Goal: Task Accomplishment & Management: Manage account settings

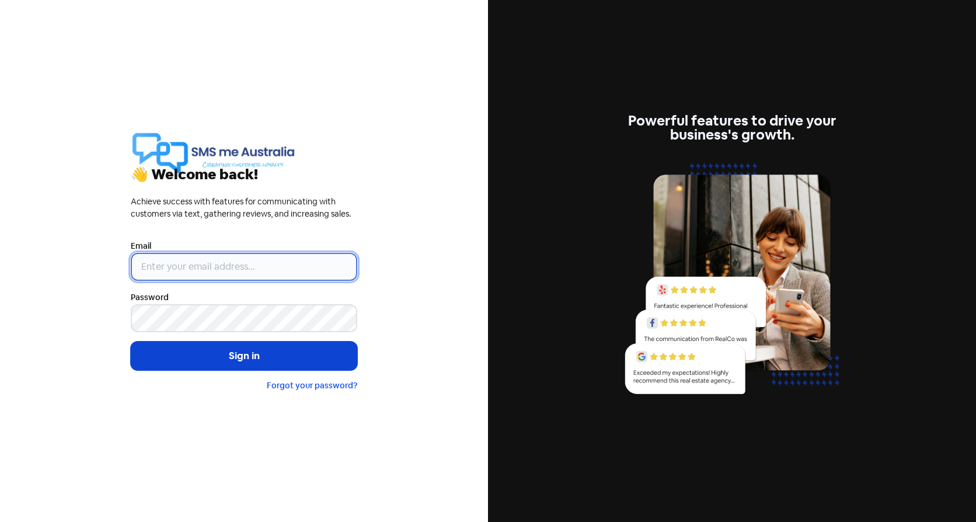
type input "[PERSON_NAME][EMAIL_ADDRESS][DOMAIN_NAME]"
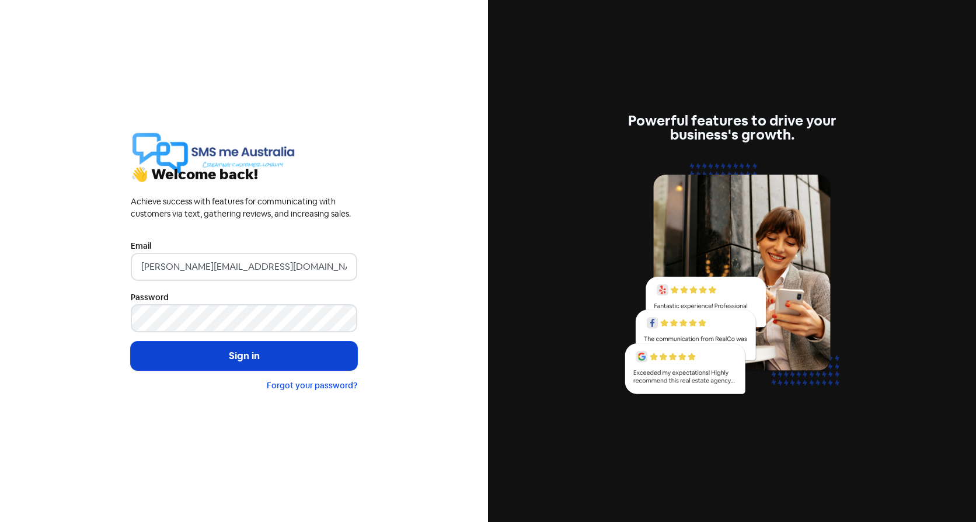
click at [202, 354] on button "Sign in" at bounding box center [244, 355] width 226 height 29
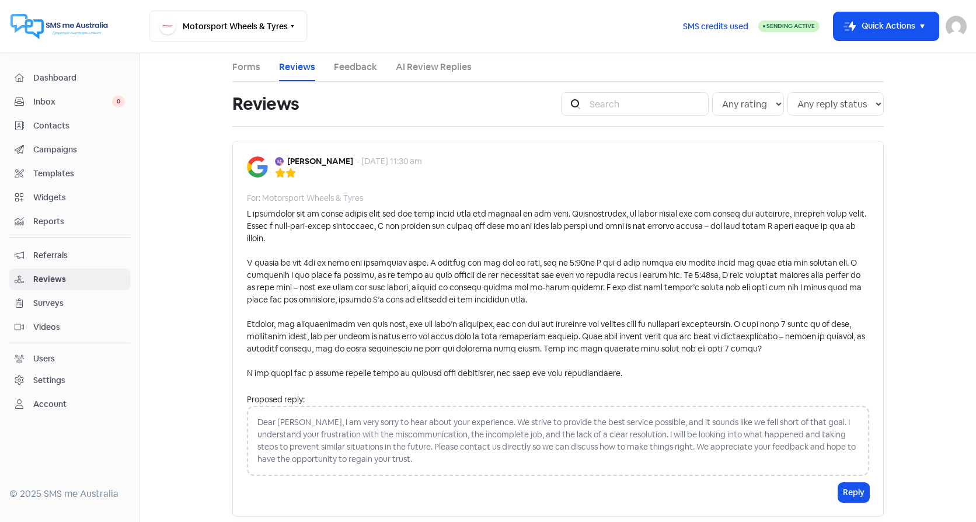
click at [347, 380] on div "[PERSON_NAME] - [DATE] 11:30 am For: Motorsport Wheels & Tyres Proposed reply: …" at bounding box center [557, 329] width 651 height 376
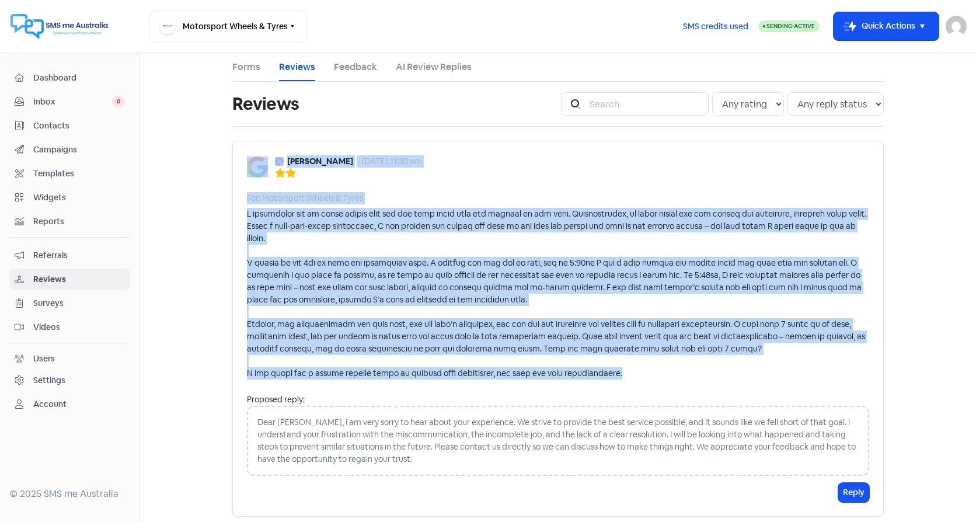
drag, startPoint x: 637, startPoint y: 365, endPoint x: 224, endPoint y: 196, distance: 446.2
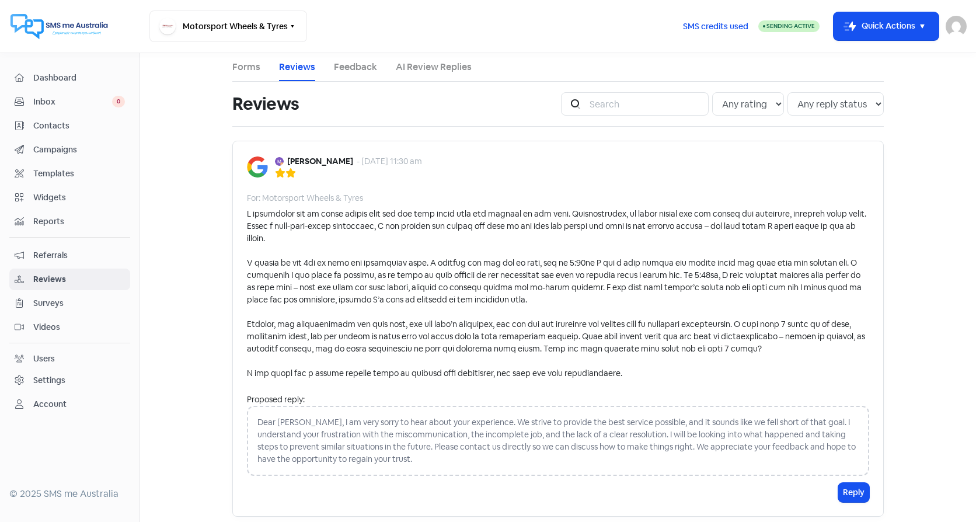
click at [423, 445] on div "Dear [PERSON_NAME], I am very sorry to hear about your experience. We strive to…" at bounding box center [558, 441] width 622 height 70
click at [446, 449] on div "Dear [PERSON_NAME], I am very sorry to hear about your experience. We strive to…" at bounding box center [558, 441] width 622 height 70
